Goal: Navigation & Orientation: Find specific page/section

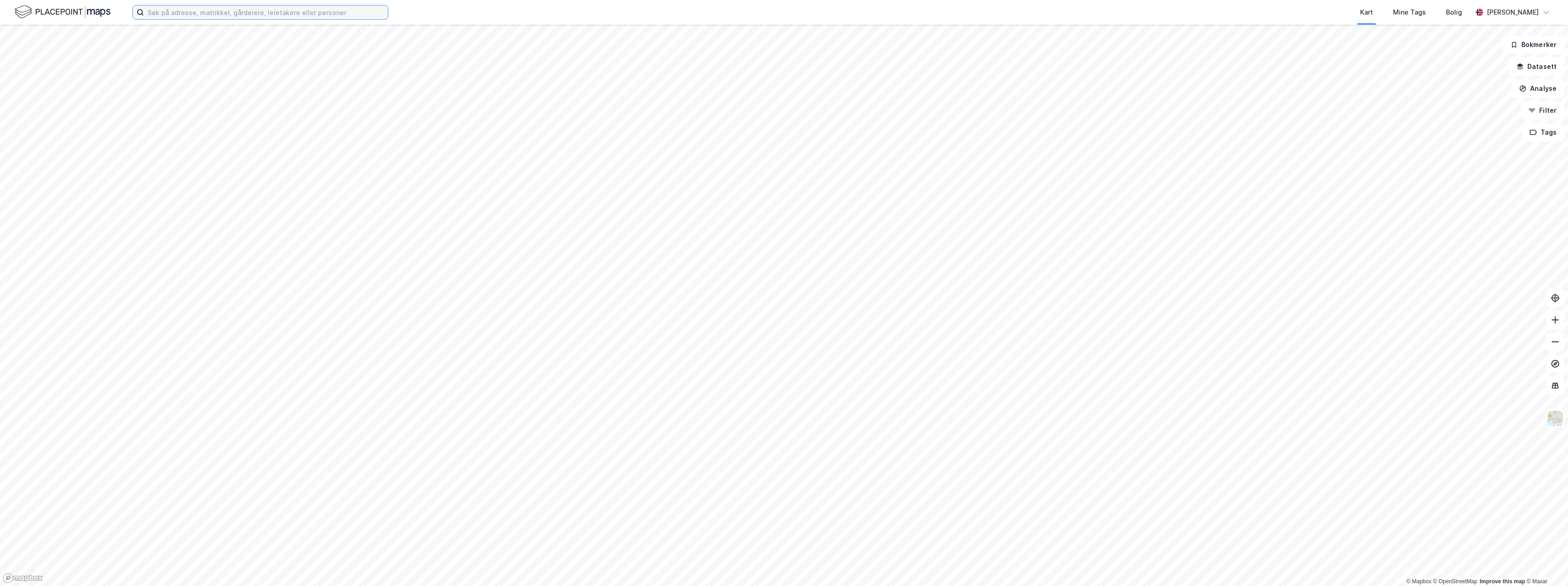
click at [154, 13] on input at bounding box center [265, 12] width 244 height 14
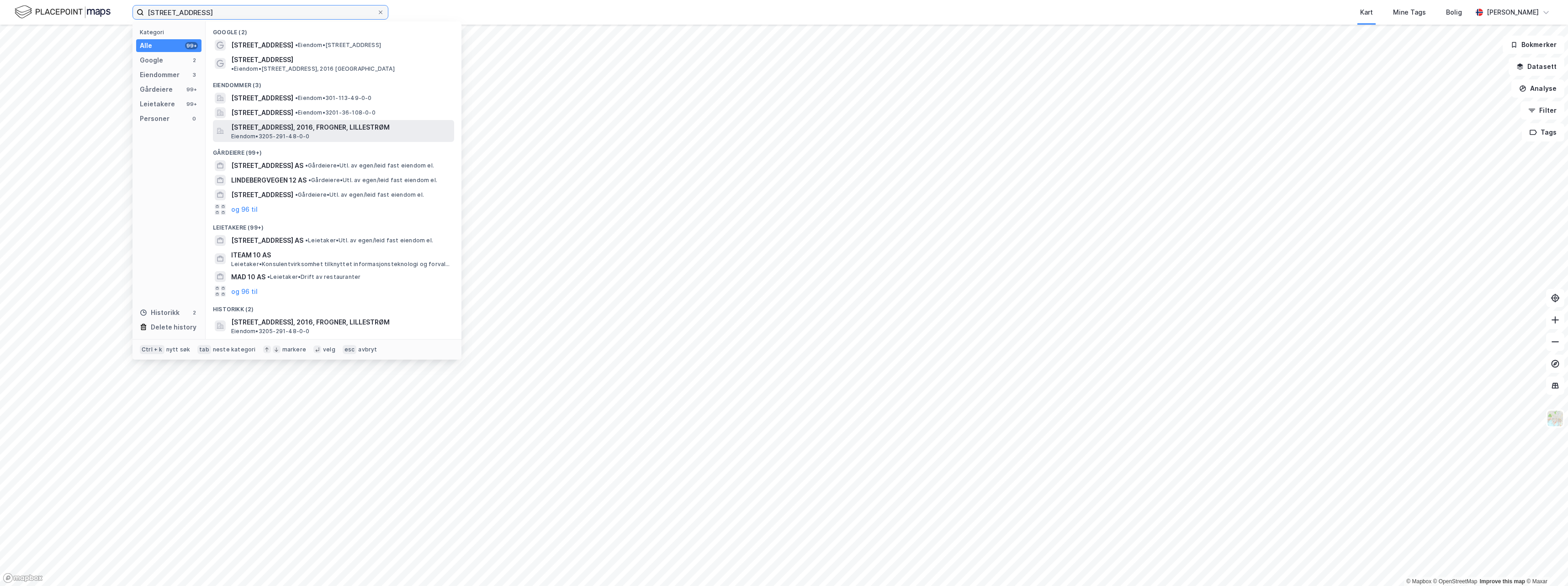
type input "[STREET_ADDRESS]"
click at [265, 123] on span "[STREET_ADDRESS], 2016, FROGNER, LILLESTRØM" at bounding box center [340, 128] width 220 height 11
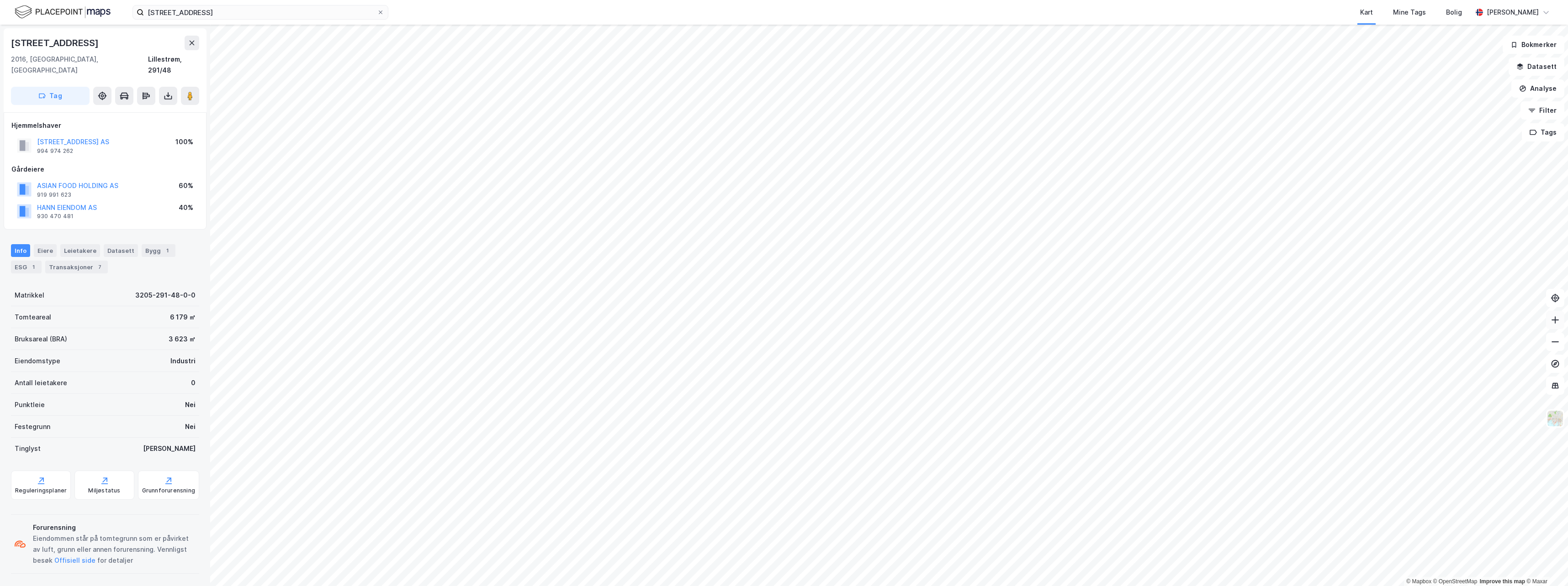
click at [1557, 318] on icon at bounding box center [1555, 320] width 9 height 9
click at [1555, 318] on icon at bounding box center [1555, 320] width 1 height 8
